Goal: Task Accomplishment & Management: Use online tool/utility

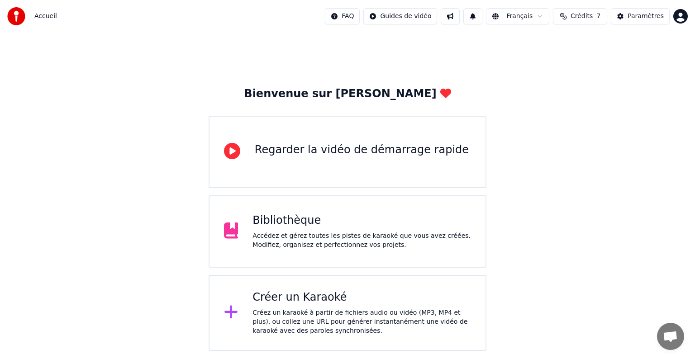
click at [218, 310] on div "Créer un Karaoké Créez un karaoké à partir de fichiers audio ou vidéo (MP3, MP4…" at bounding box center [347, 313] width 278 height 76
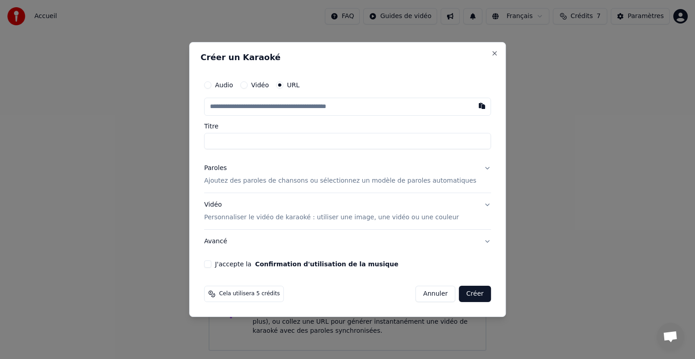
click at [255, 112] on input "text" at bounding box center [347, 107] width 287 height 18
type input "**********"
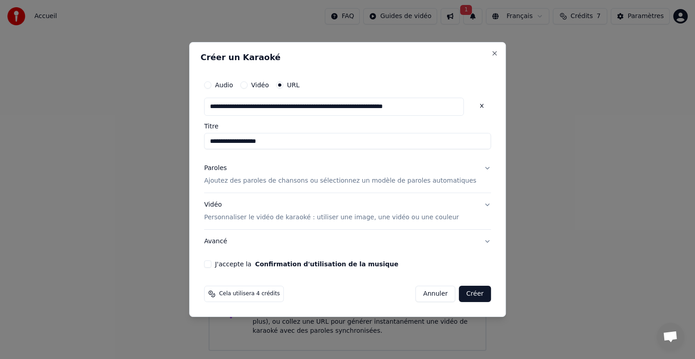
type input "**********"
click at [469, 170] on button "Paroles Ajoutez des paroles de chansons ou sélectionnez un modèle de paroles au…" at bounding box center [347, 174] width 287 height 36
type input "**********"
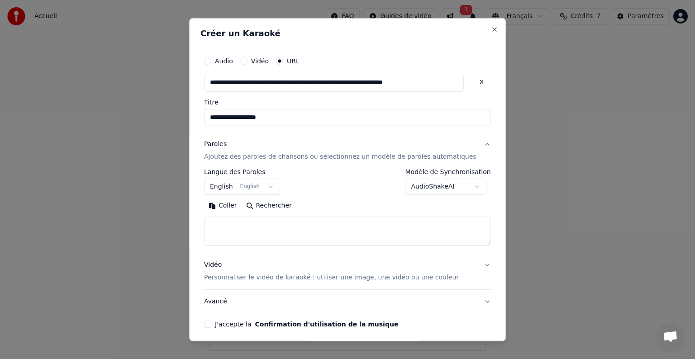
click at [232, 185] on button "English English" at bounding box center [242, 187] width 76 height 16
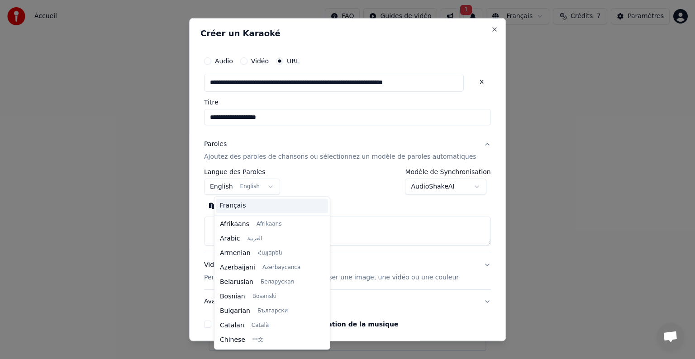
scroll to position [72, 0]
select select "**"
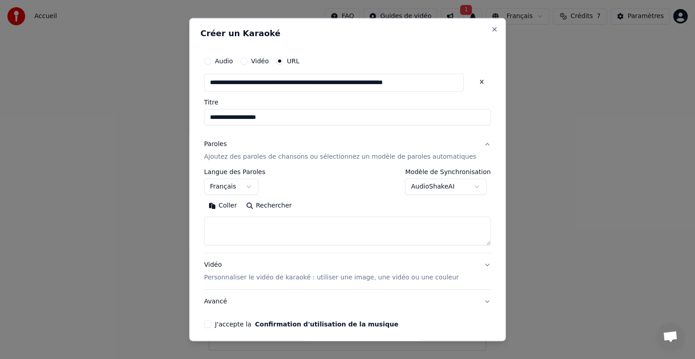
click at [284, 227] on textarea at bounding box center [347, 231] width 287 height 29
paste textarea "**********"
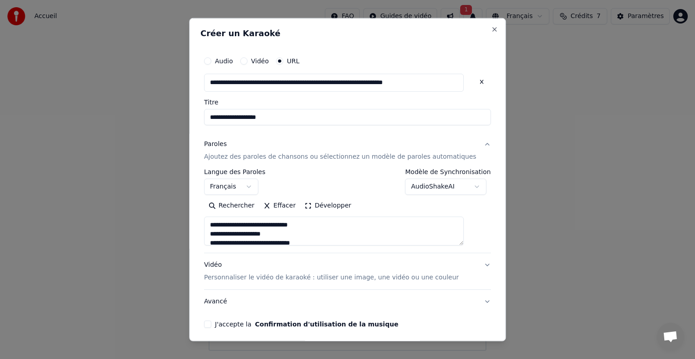
click at [298, 231] on textarea at bounding box center [334, 231] width 260 height 29
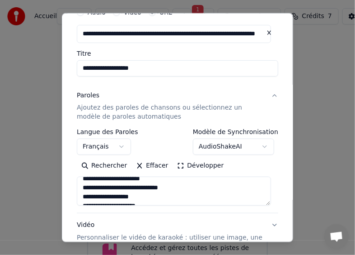
scroll to position [109, 0]
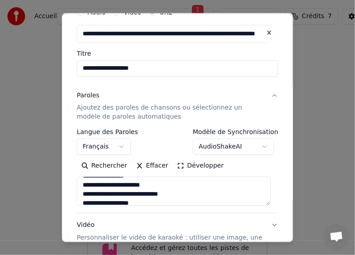
click at [172, 194] on textarea at bounding box center [174, 190] width 194 height 29
click at [170, 190] on textarea at bounding box center [174, 190] width 194 height 29
click at [171, 194] on textarea at bounding box center [174, 190] width 194 height 29
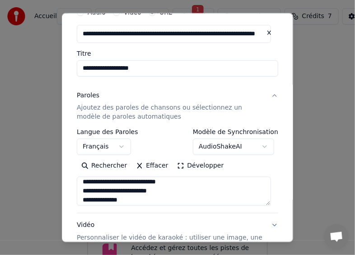
scroll to position [72, 0]
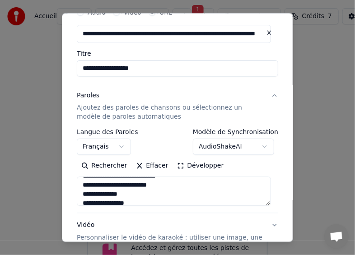
click at [153, 185] on textarea at bounding box center [174, 190] width 194 height 29
click at [123, 194] on textarea at bounding box center [174, 190] width 194 height 29
click at [129, 201] on textarea at bounding box center [174, 190] width 194 height 29
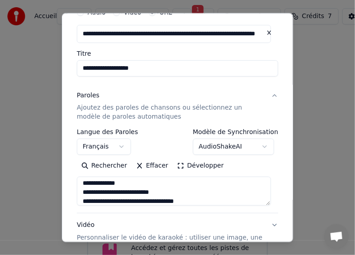
scroll to position [400, 0]
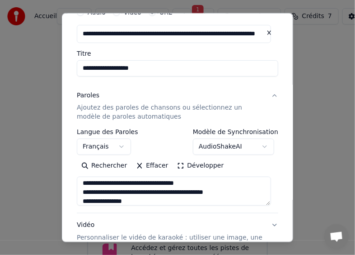
type textarea "**********"
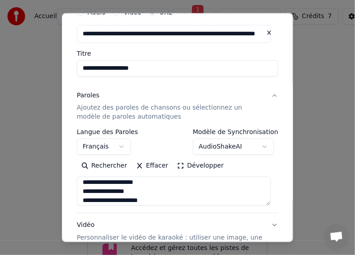
scroll to position [756, 0]
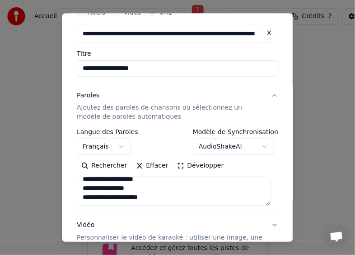
click at [267, 222] on button "Vidéo Personnaliser le vidéo de karaoké : utiliser une image, une vidéo ou une …" at bounding box center [178, 235] width 202 height 45
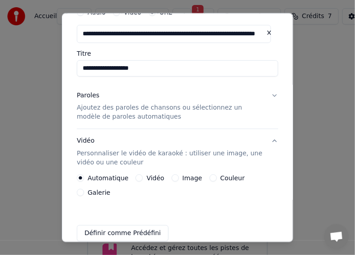
click at [175, 176] on div "Image" at bounding box center [187, 177] width 31 height 7
click at [172, 178] on button "Image" at bounding box center [175, 177] width 7 height 7
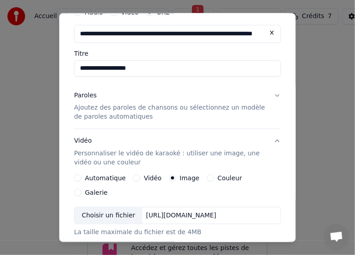
click at [106, 207] on div "Choisir un fichier" at bounding box center [109, 215] width 68 height 16
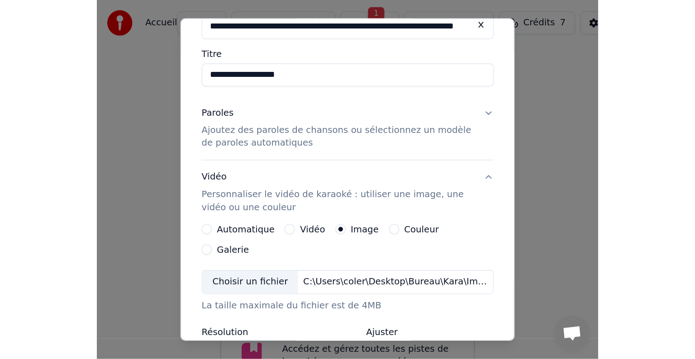
scroll to position [241, 0]
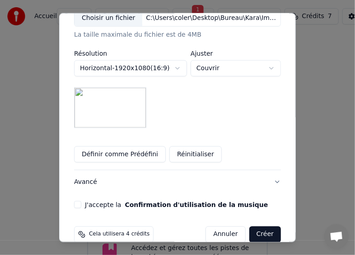
click at [74, 201] on button "J'accepte la Confirmation d'utilisation de la musique" at bounding box center [77, 204] width 7 height 7
click at [263, 226] on button "Créer" at bounding box center [266, 234] width 32 height 16
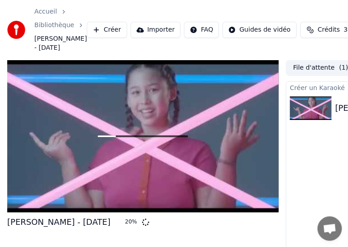
click at [313, 2] on div "Accueil Bibliothèque [PERSON_NAME] - [DATE] Créer Importer FAQ Guides de vidéo …" at bounding box center [174, 30] width 348 height 60
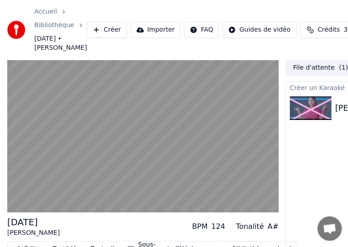
click at [266, 1] on div "Accueil Bibliothèque [DATE] • [PERSON_NAME] Créer Importer FAQ Guides de vidéo …" at bounding box center [174, 30] width 348 height 60
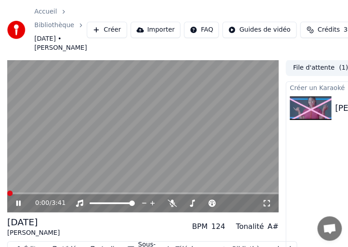
click at [7, 190] on span at bounding box center [9, 192] width 5 height 5
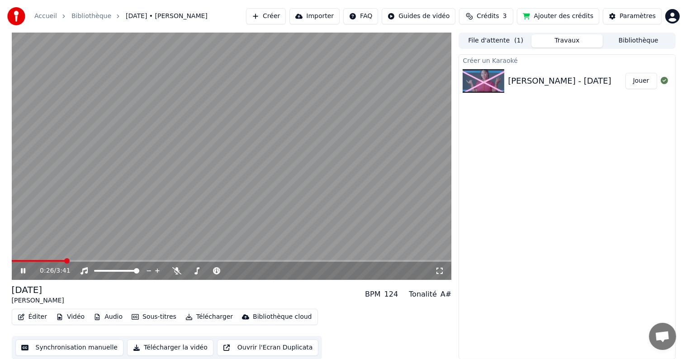
click at [202, 317] on button "Télécharger" at bounding box center [209, 317] width 55 height 13
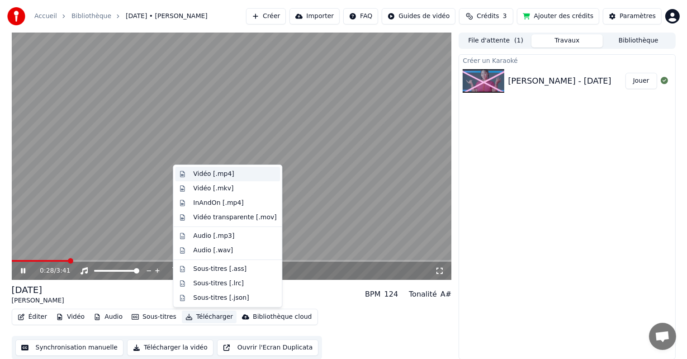
click at [217, 178] on div "Vidéo [.mp4]" at bounding box center [213, 174] width 41 height 9
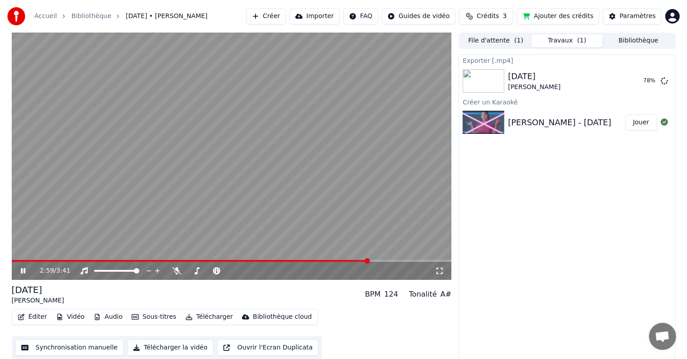
click at [26, 270] on icon at bounding box center [29, 270] width 21 height 7
click at [631, 80] on button "Afficher" at bounding box center [637, 81] width 40 height 16
click at [672, 16] on html "Accueil Bibliothèque [DATE] • [PERSON_NAME] Créer Importer FAQ Guides de vidéo …" at bounding box center [343, 179] width 687 height 359
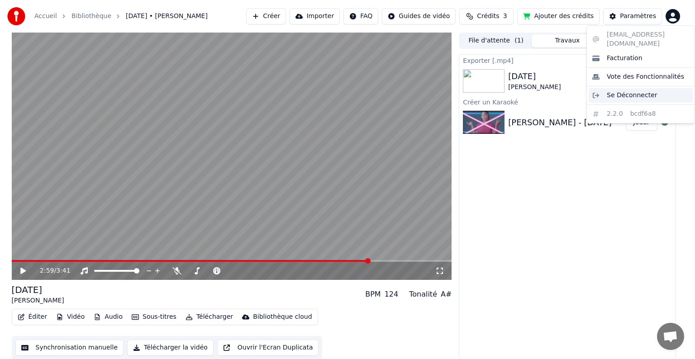
click at [626, 91] on span "Se Déconnecter" at bounding box center [631, 95] width 51 height 9
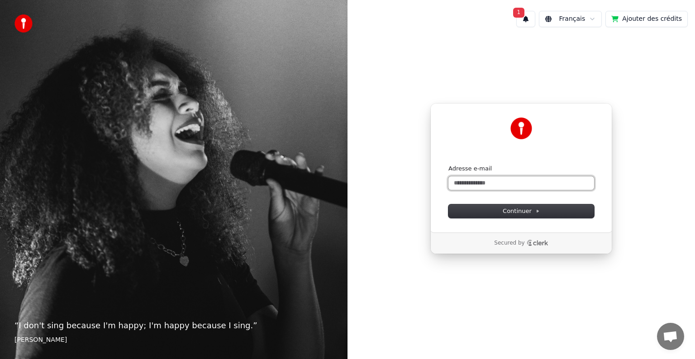
click at [530, 179] on input "Adresse e-mail" at bounding box center [521, 183] width 146 height 14
click at [513, 207] on span "Continuer" at bounding box center [520, 211] width 37 height 8
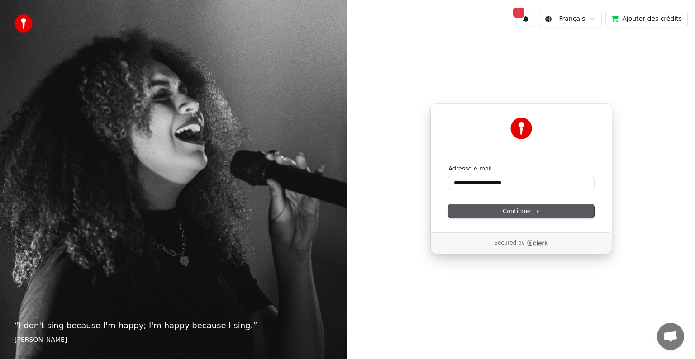
type input "**********"
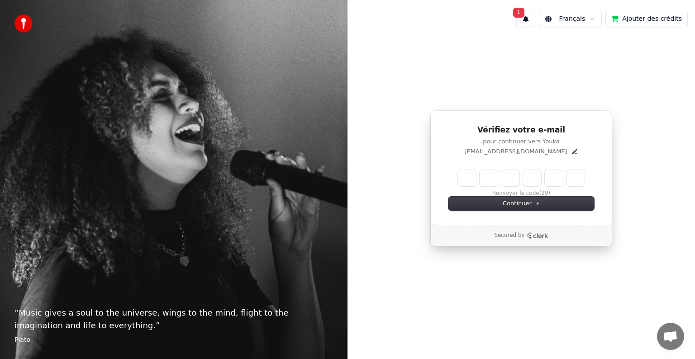
click at [469, 179] on input "Enter verification code" at bounding box center [521, 178] width 127 height 16
type input "******"
